Goal: Register for event/course

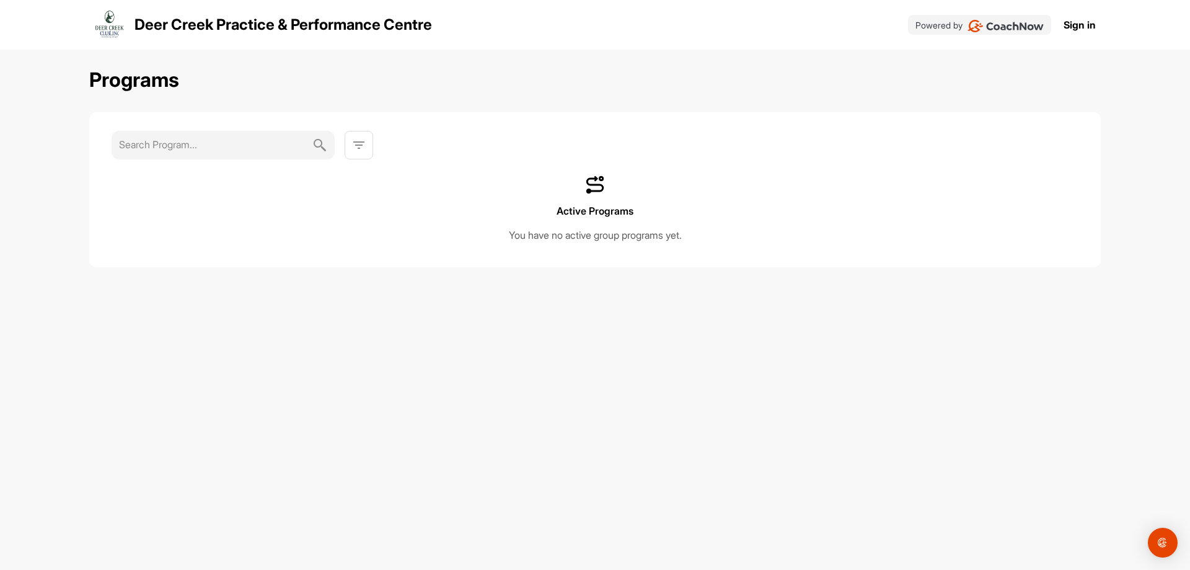
click at [323, 148] on img at bounding box center [319, 145] width 15 height 29
click at [359, 148] on img at bounding box center [358, 145] width 15 height 15
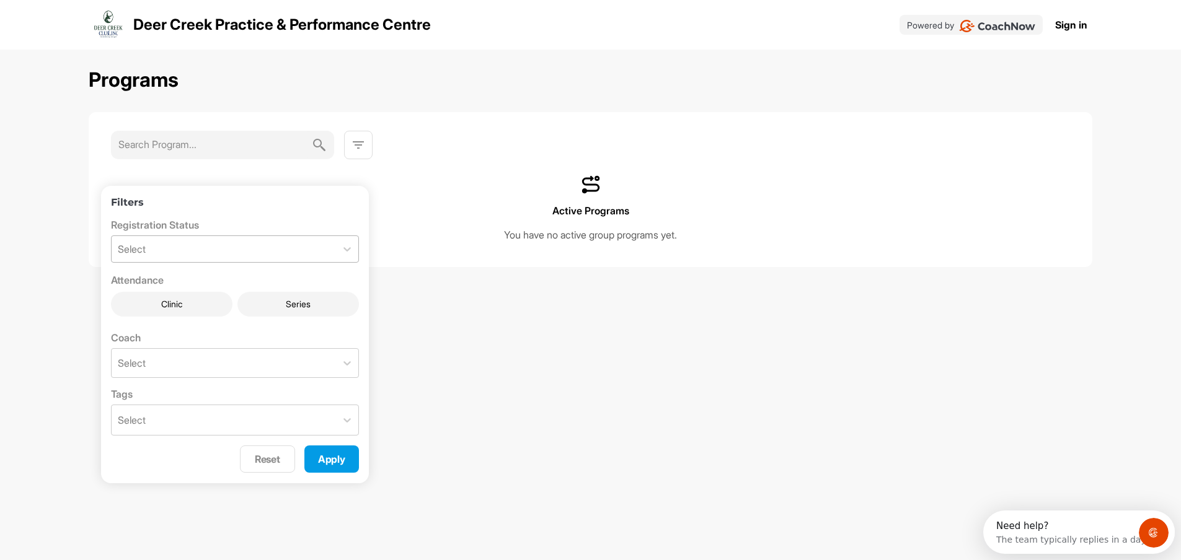
click at [275, 247] on div "Select" at bounding box center [224, 249] width 224 height 26
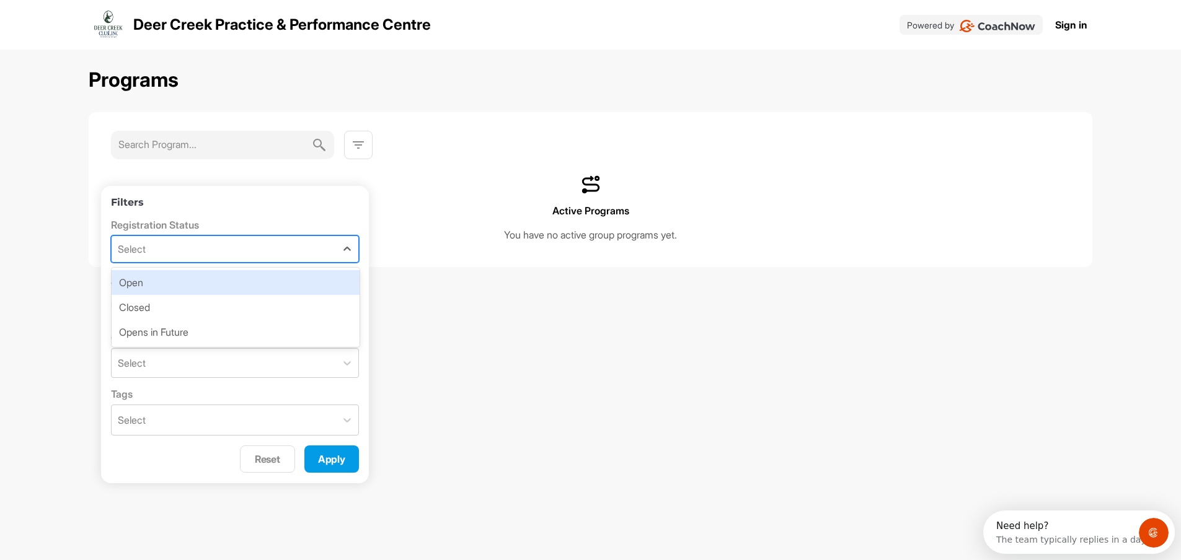
click at [275, 247] on div "Select" at bounding box center [224, 249] width 224 height 26
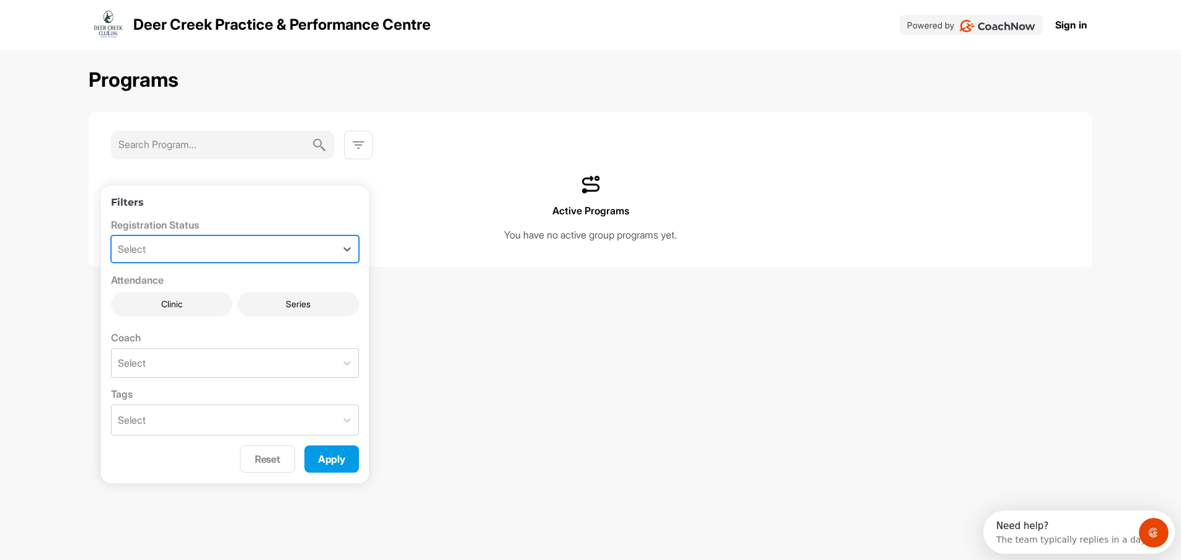
click at [275, 247] on div "Select" at bounding box center [224, 249] width 224 height 26
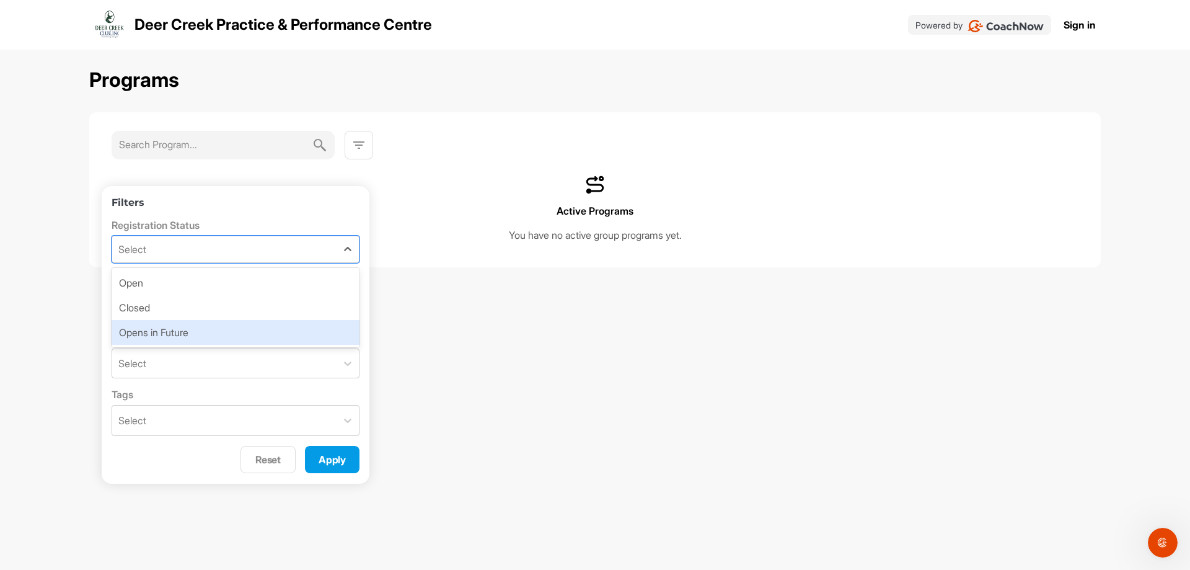
click at [223, 329] on div "Opens in Future" at bounding box center [236, 332] width 248 height 25
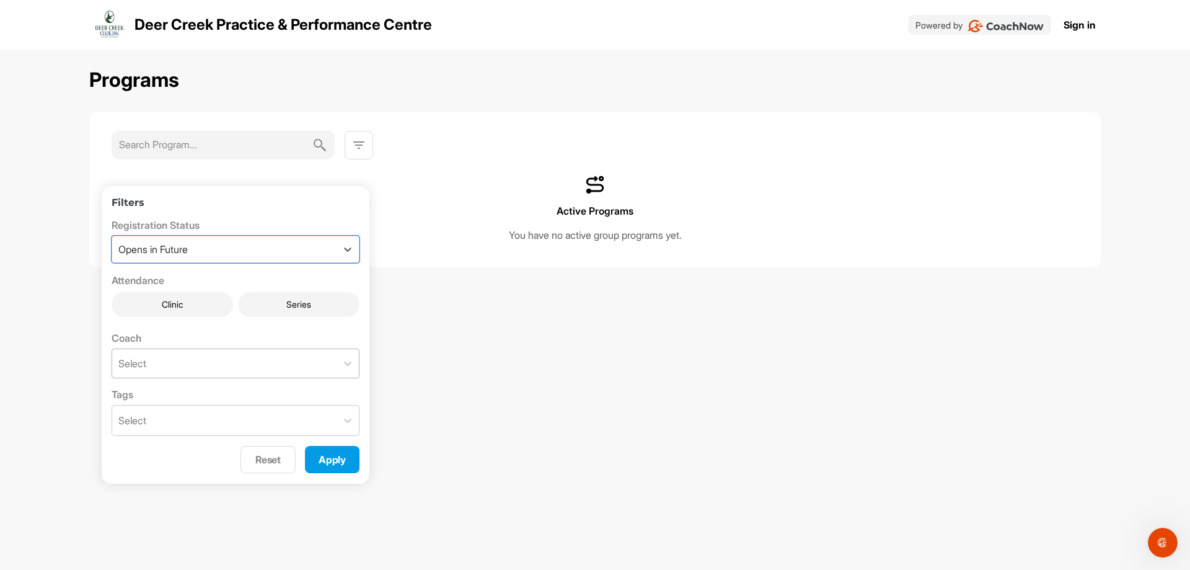
click at [179, 357] on div "Select" at bounding box center [224, 363] width 224 height 29
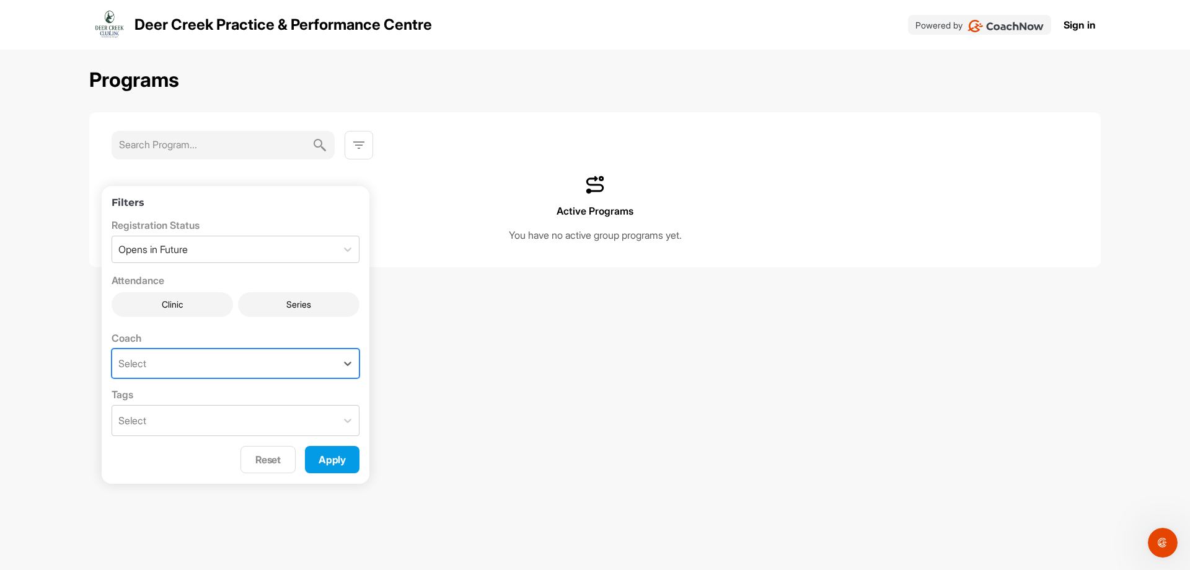
click at [179, 357] on div "Select" at bounding box center [224, 363] width 224 height 29
click at [166, 409] on div "Select" at bounding box center [224, 420] width 224 height 30
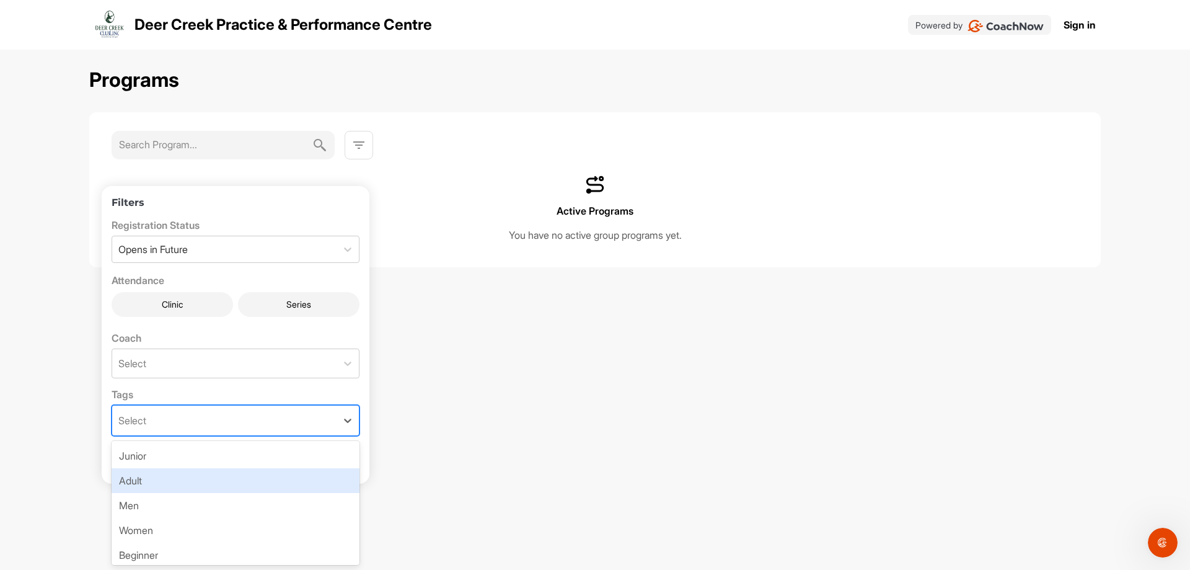
click at [162, 479] on div "Adult" at bounding box center [236, 480] width 248 height 25
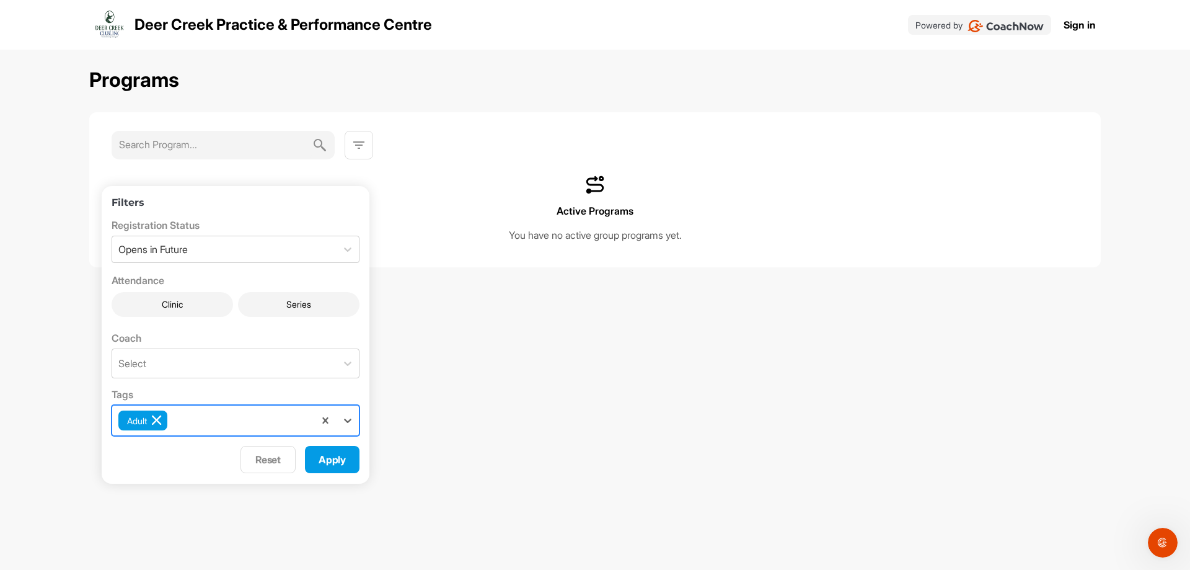
click at [159, 420] on icon at bounding box center [156, 419] width 11 height 11
click at [324, 420] on div "Select" at bounding box center [224, 420] width 224 height 30
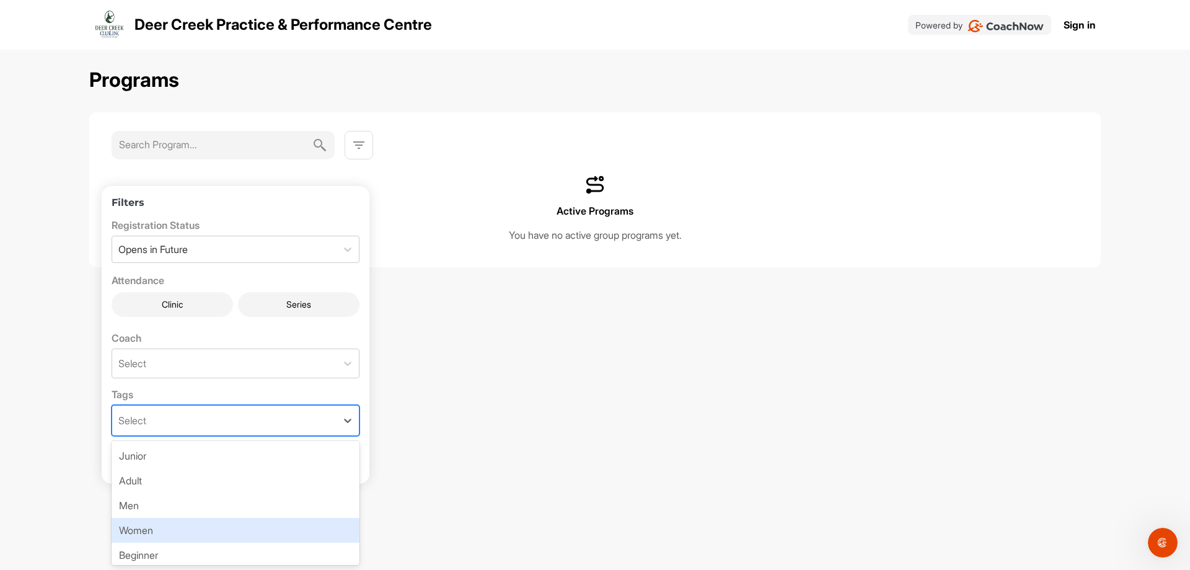
click at [221, 525] on div "Women" at bounding box center [236, 530] width 248 height 25
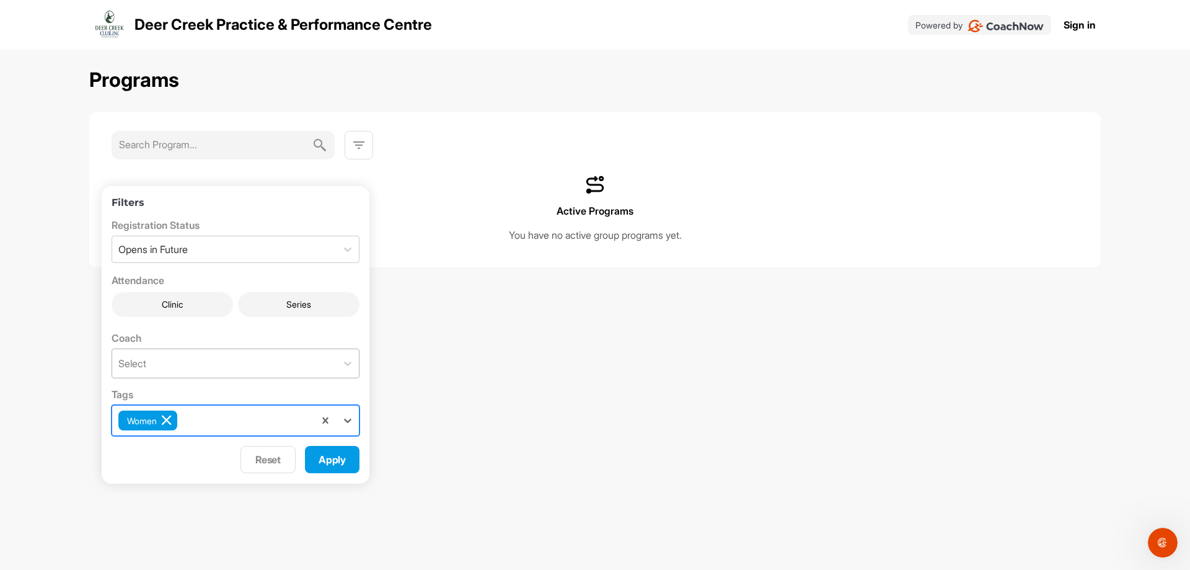
click at [204, 360] on div "Select" at bounding box center [224, 363] width 224 height 29
click at [456, 345] on div "Programs Filters Registration Status Opens in Future Attendance Clinic Series C…" at bounding box center [595, 302] width 1012 height 505
click at [197, 299] on button "Clinic" at bounding box center [173, 304] width 122 height 25
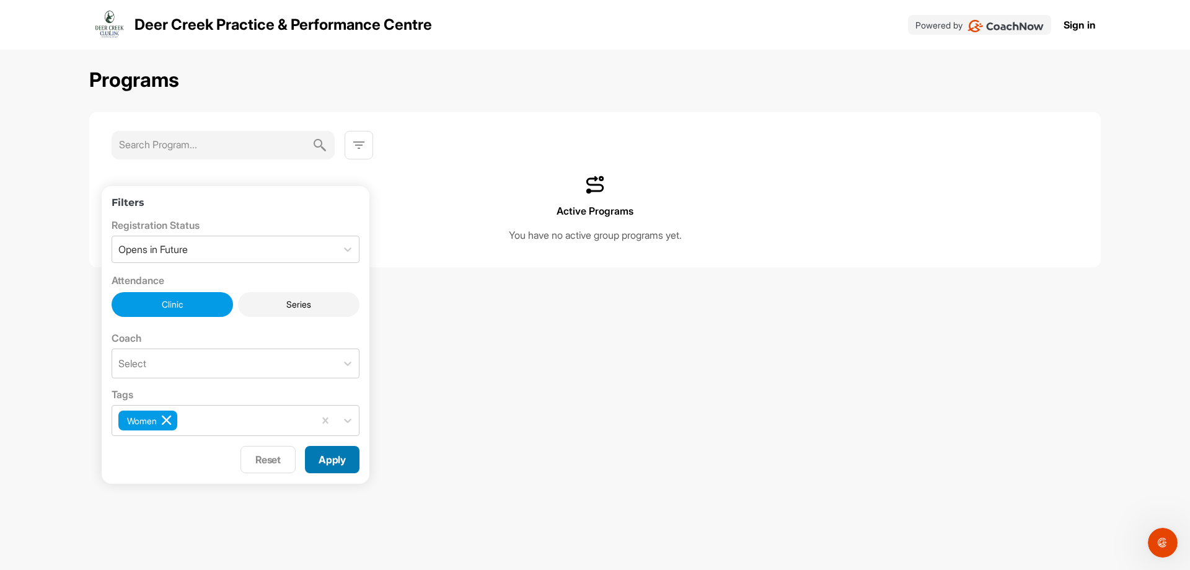
click at [340, 454] on span "Apply" at bounding box center [332, 459] width 27 height 12
